Goal: Task Accomplishment & Management: Use online tool/utility

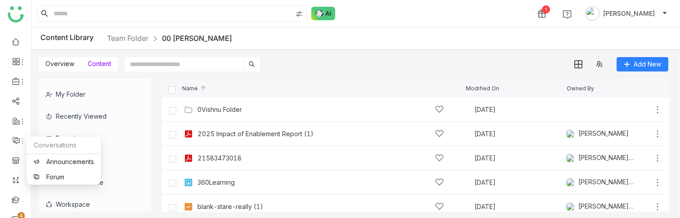
scroll to position [94, 0]
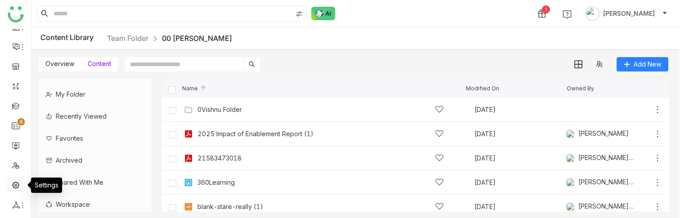
click at [16, 187] on link at bounding box center [16, 185] width 8 height 8
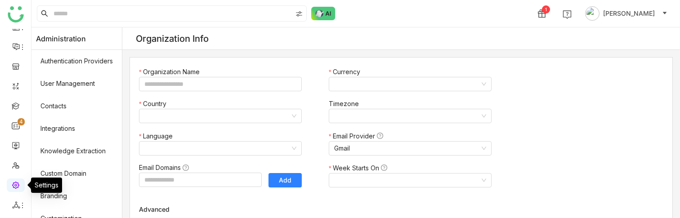
type input "*******"
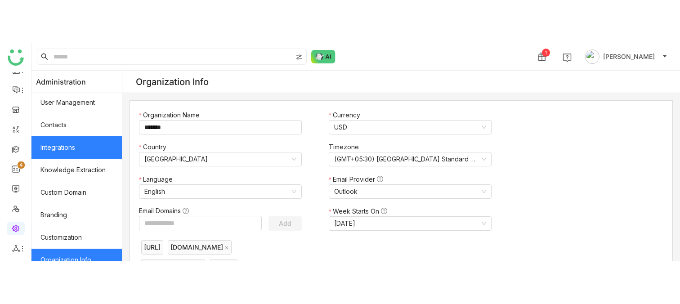
scroll to position [35, 0]
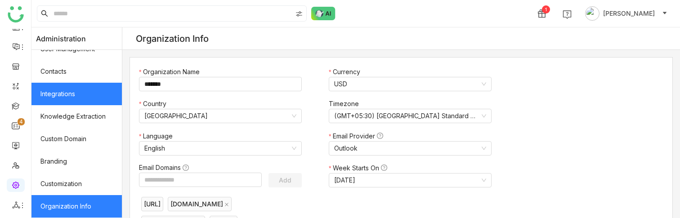
click at [83, 97] on link "Integrations" at bounding box center [76, 94] width 90 height 22
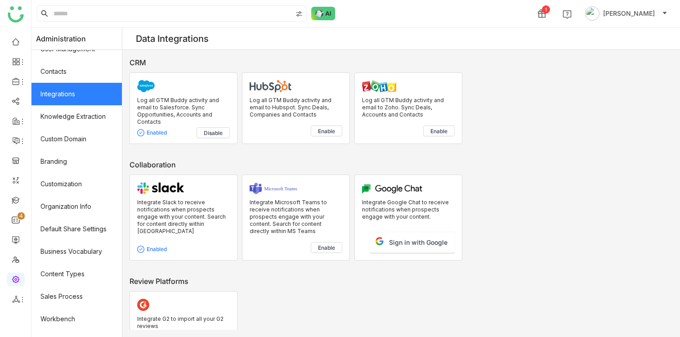
click at [192, 107] on p "Log all GTM Buddy activity and email to Salesforce. Sync Opportunities, Account…" at bounding box center [183, 111] width 93 height 29
click at [152, 101] on p "Log all GTM Buddy activity and email to Salesforce. Sync Opportunities, Account…" at bounding box center [183, 111] width 93 height 29
